Goal: Browse casually

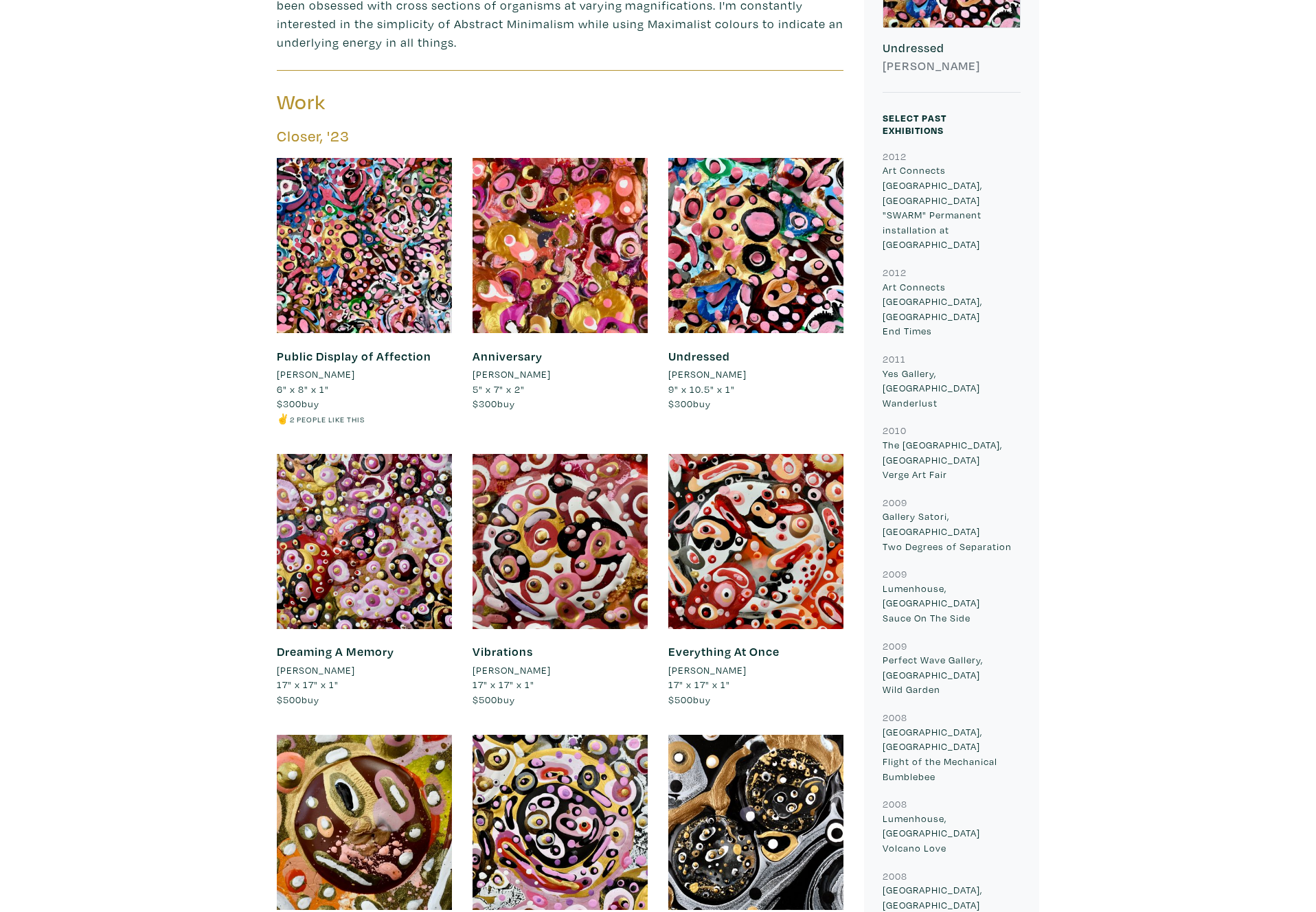
scroll to position [530, 0]
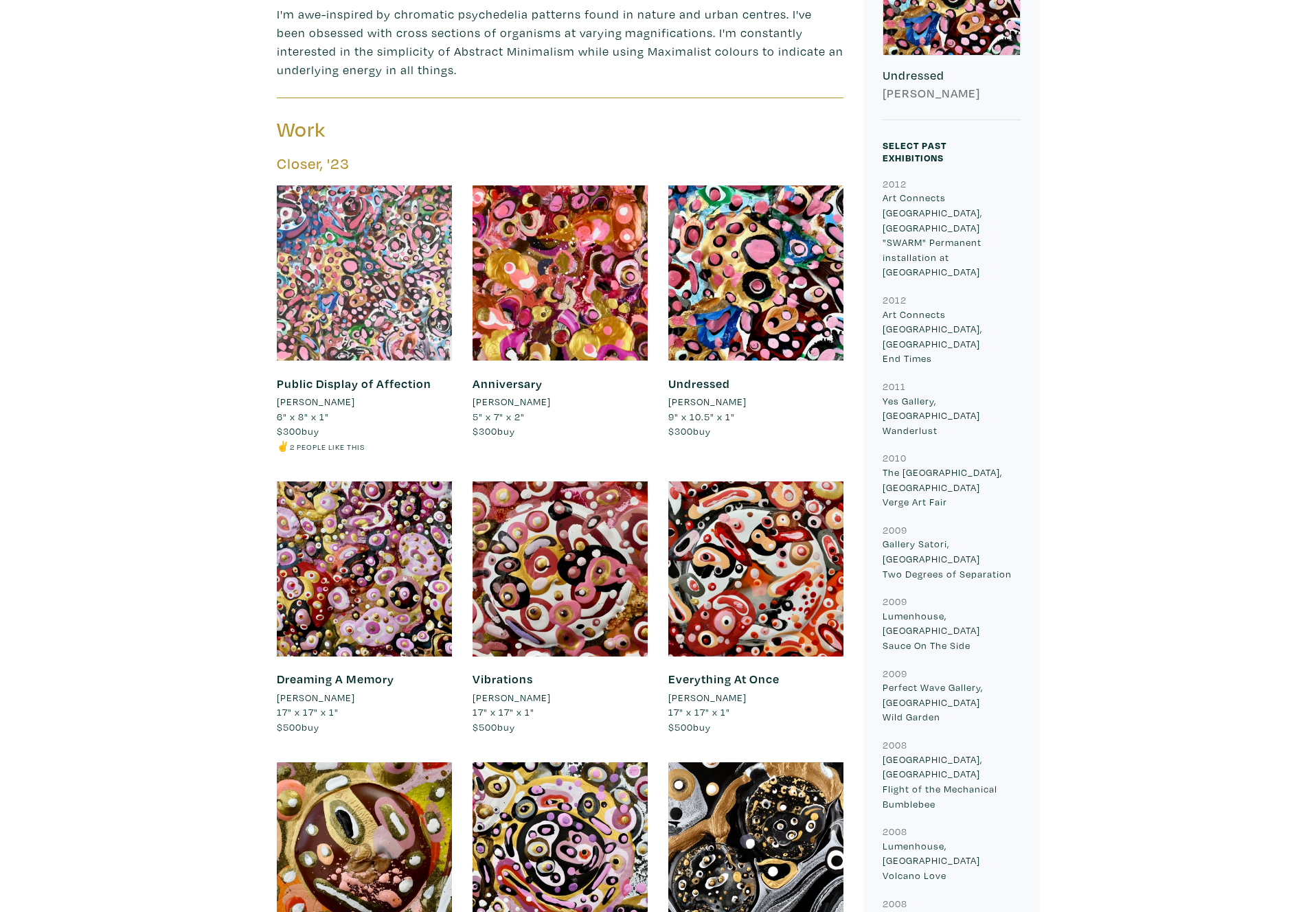
click at [392, 297] on div at bounding box center [364, 273] width 175 height 175
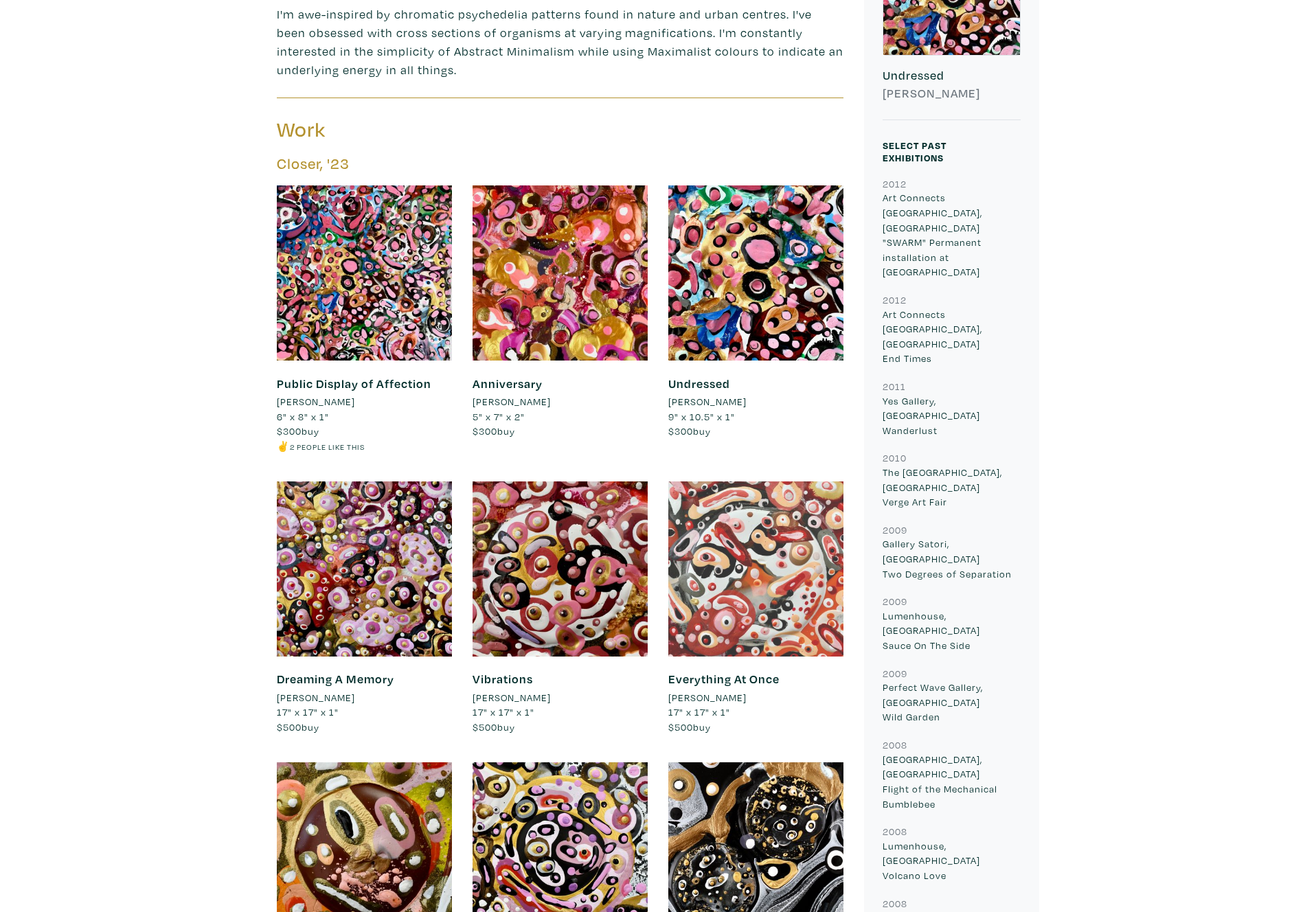
click at [723, 571] on div at bounding box center [755, 569] width 175 height 175
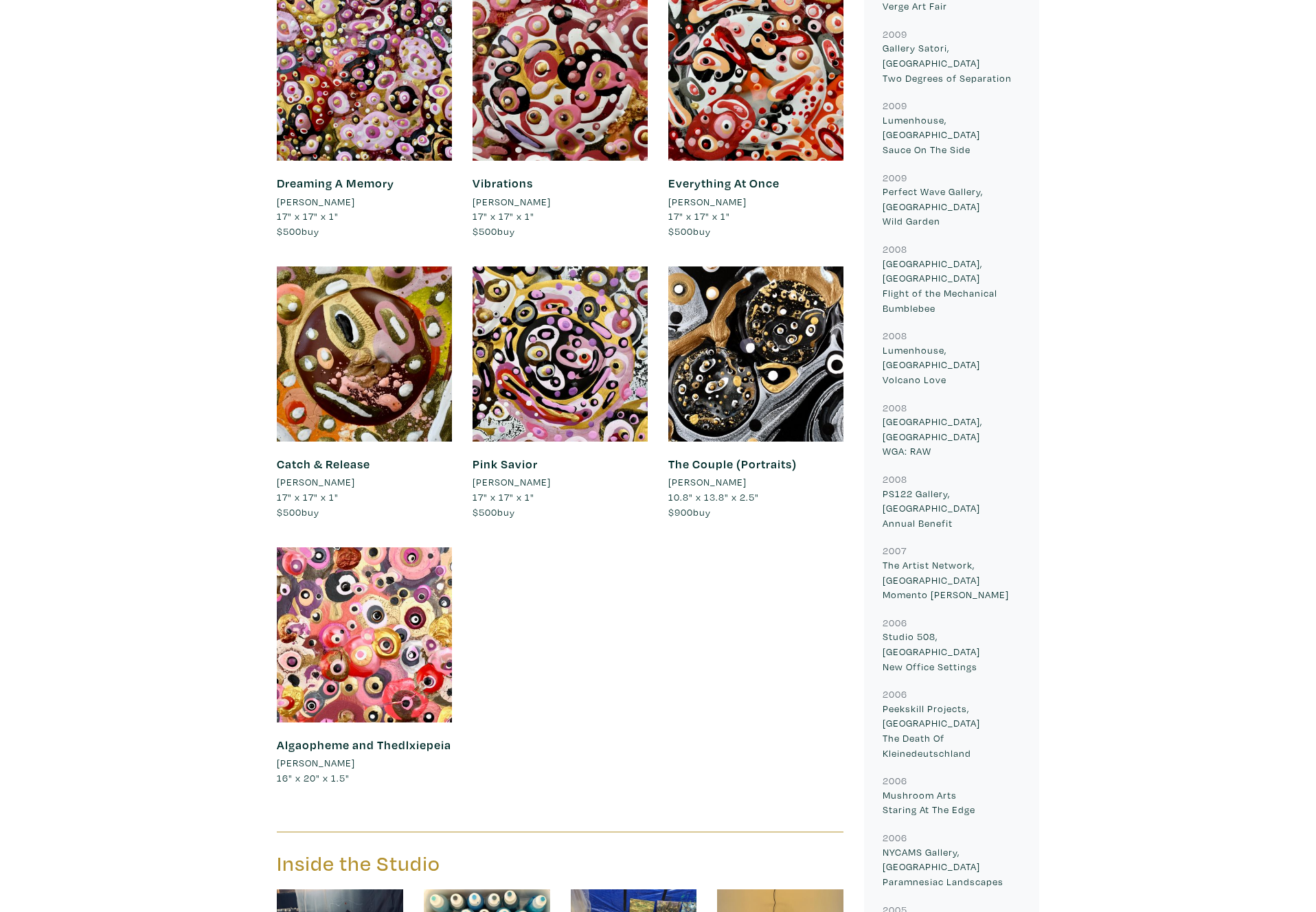
scroll to position [1026, 0]
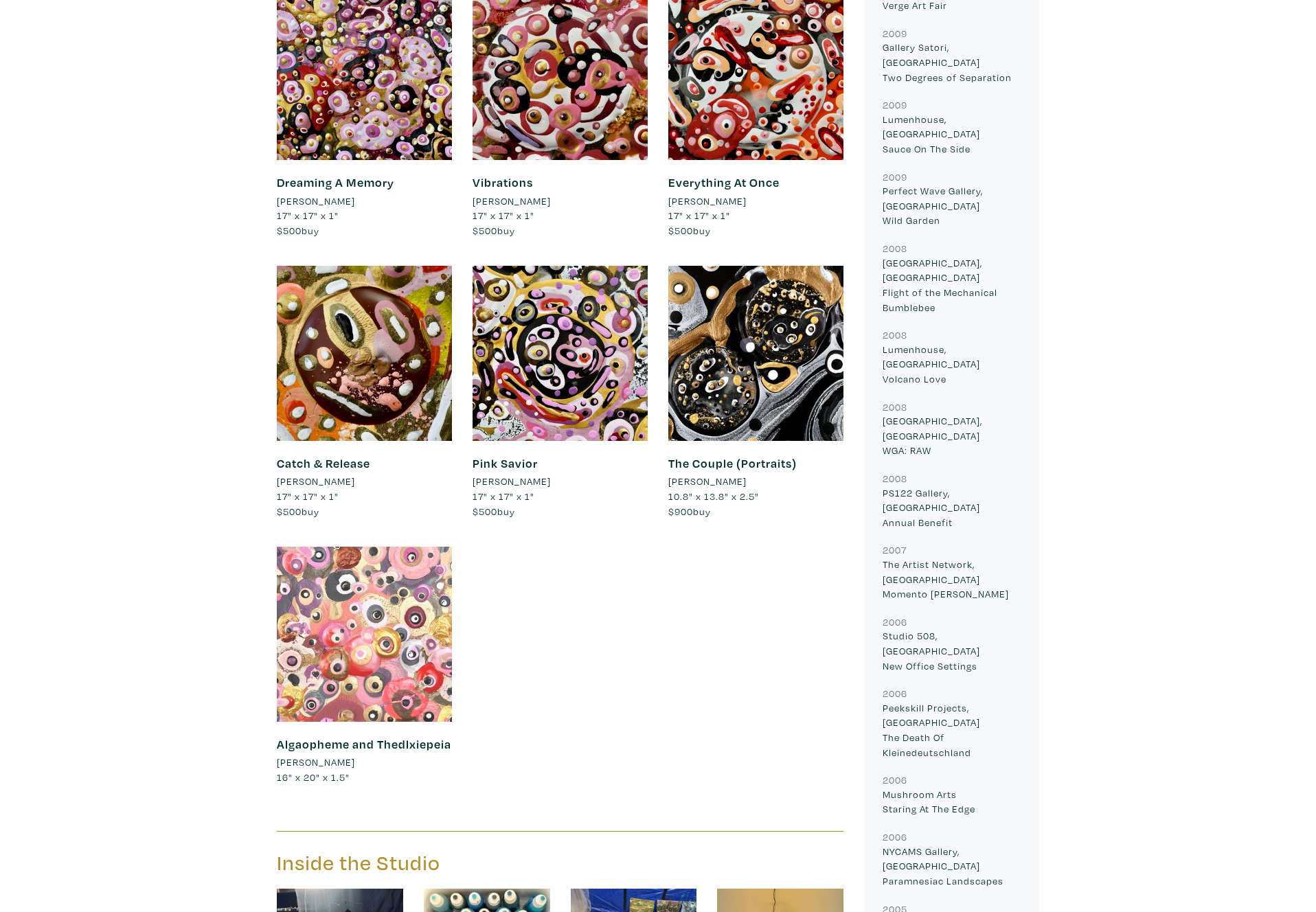
click at [304, 549] on div at bounding box center [364, 634] width 175 height 175
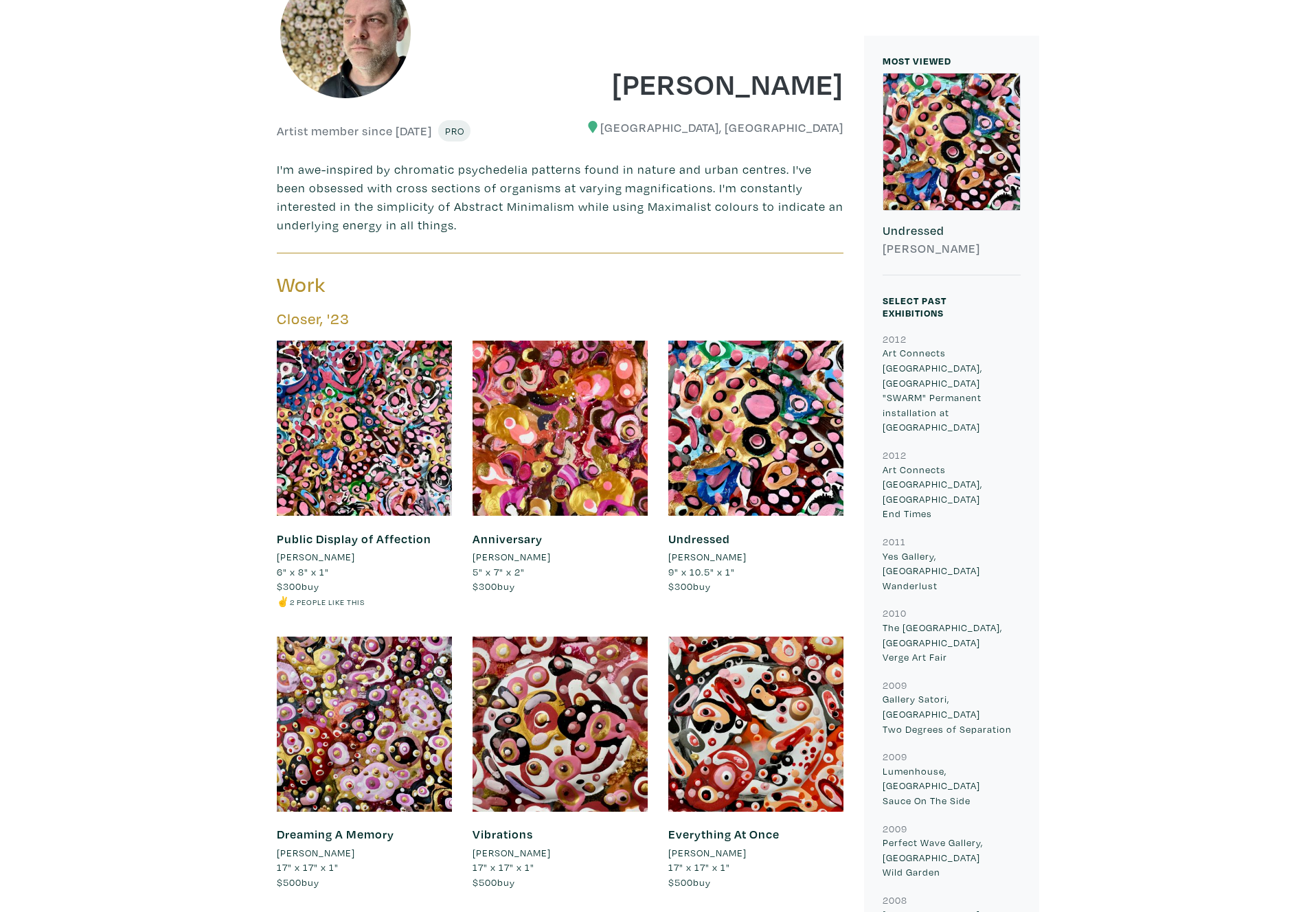
scroll to position [377, 0]
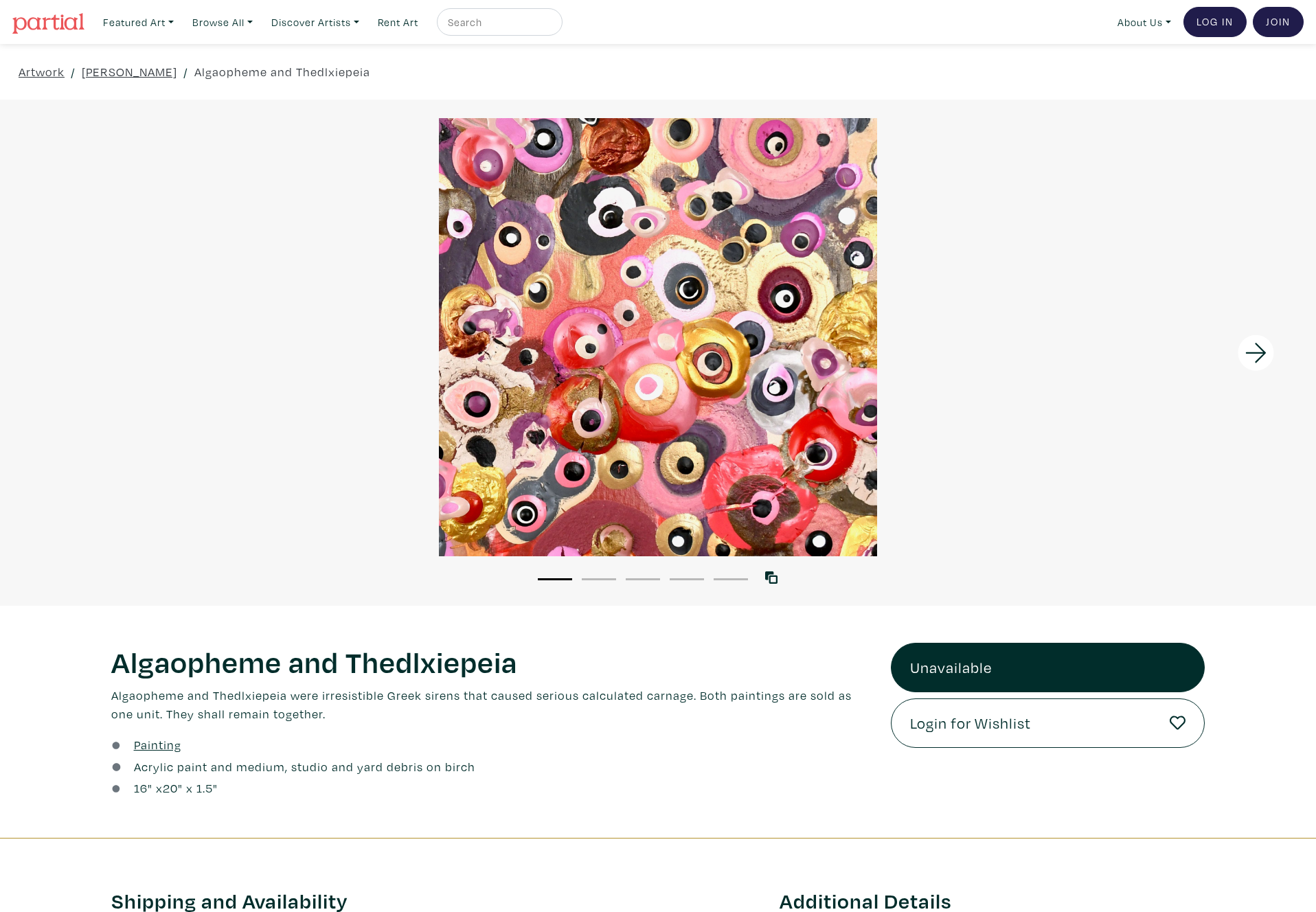
click at [1264, 353] on icon at bounding box center [1255, 353] width 21 height 20
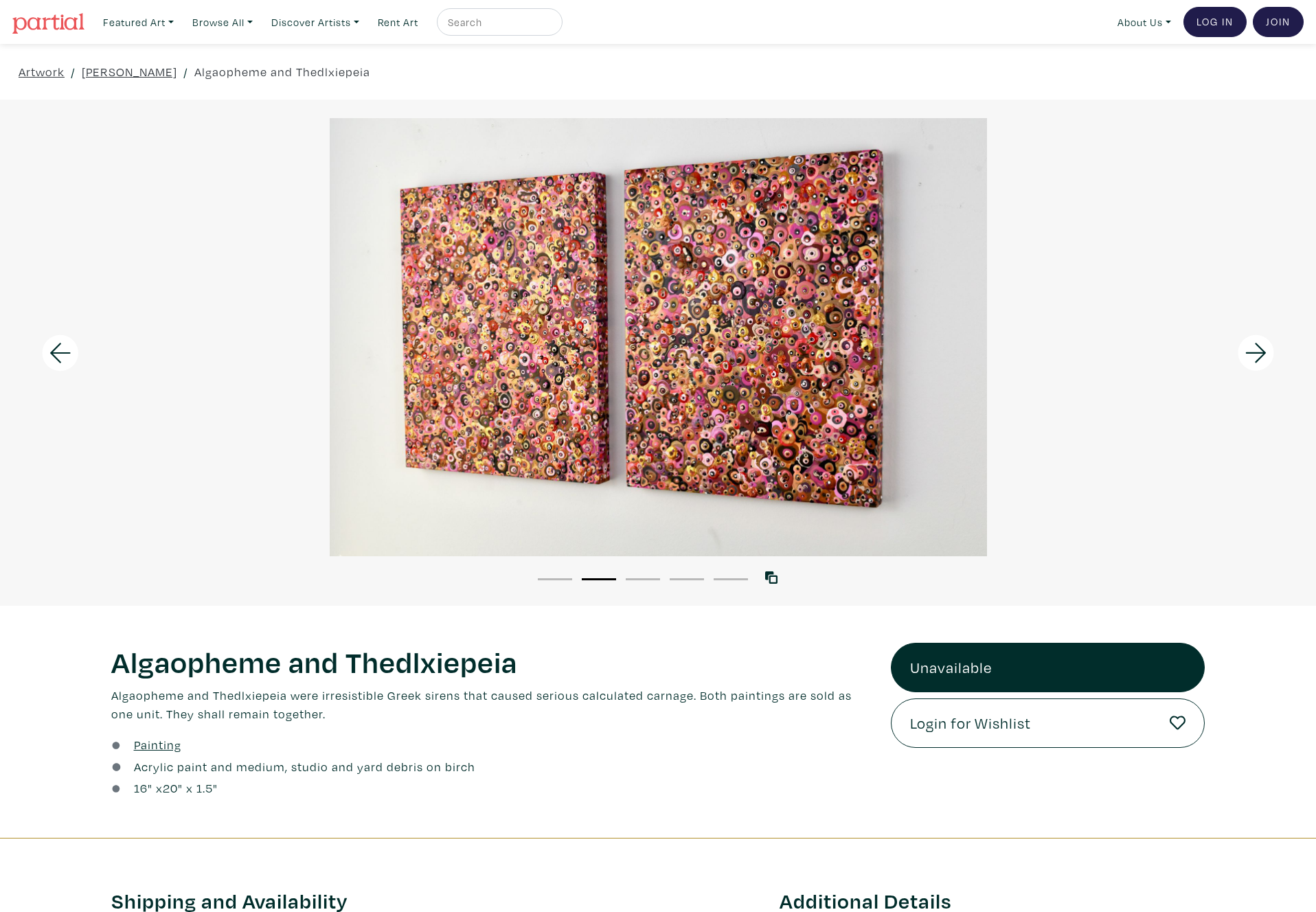
click at [1264, 353] on icon at bounding box center [1255, 353] width 21 height 20
